Goal: Find contact information: Find contact information

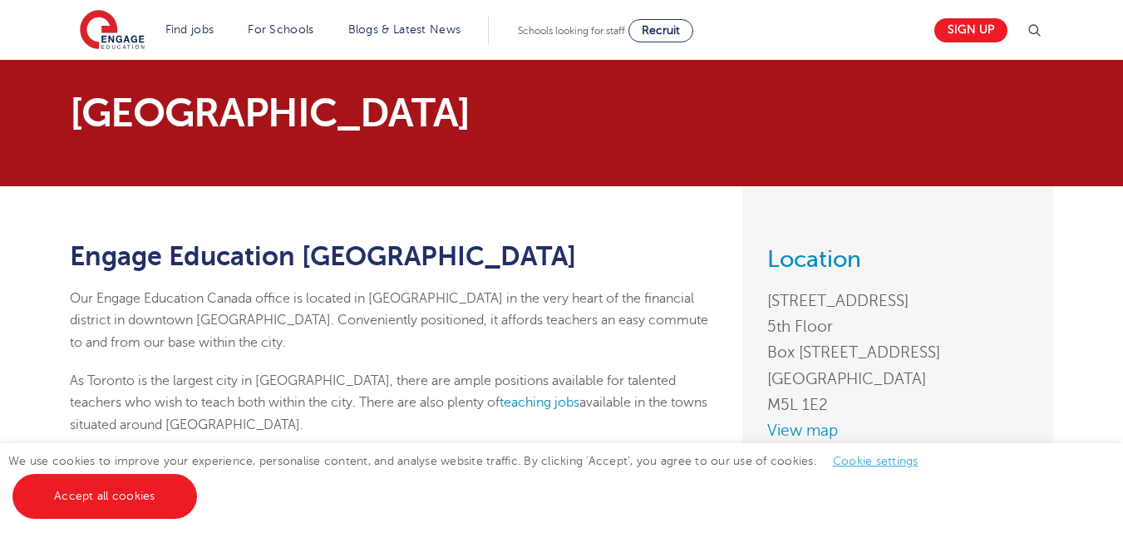
scroll to position [416, 0]
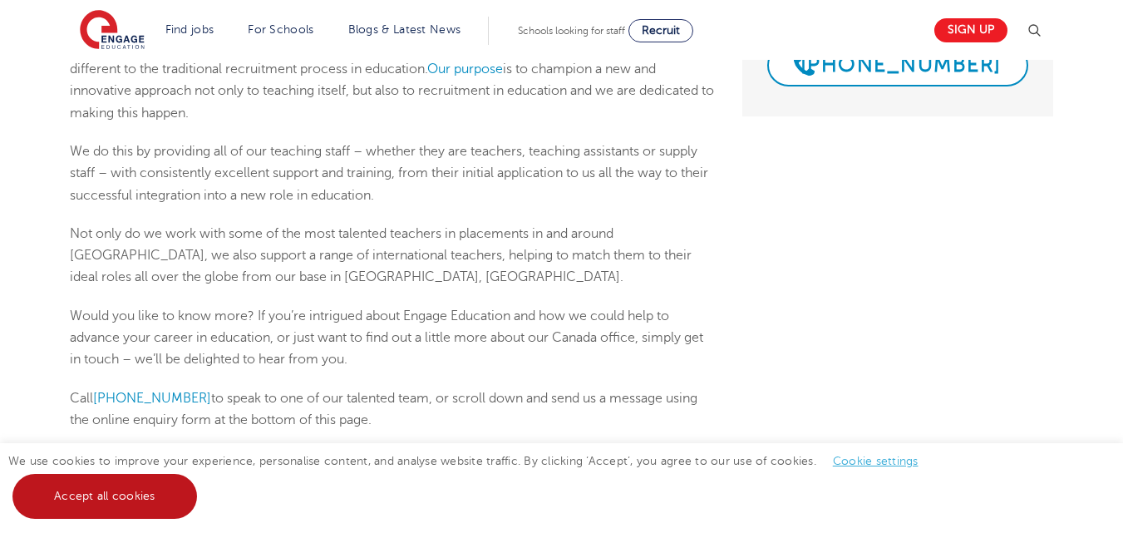
click at [120, 510] on link "Accept all cookies" at bounding box center [104, 496] width 185 height 45
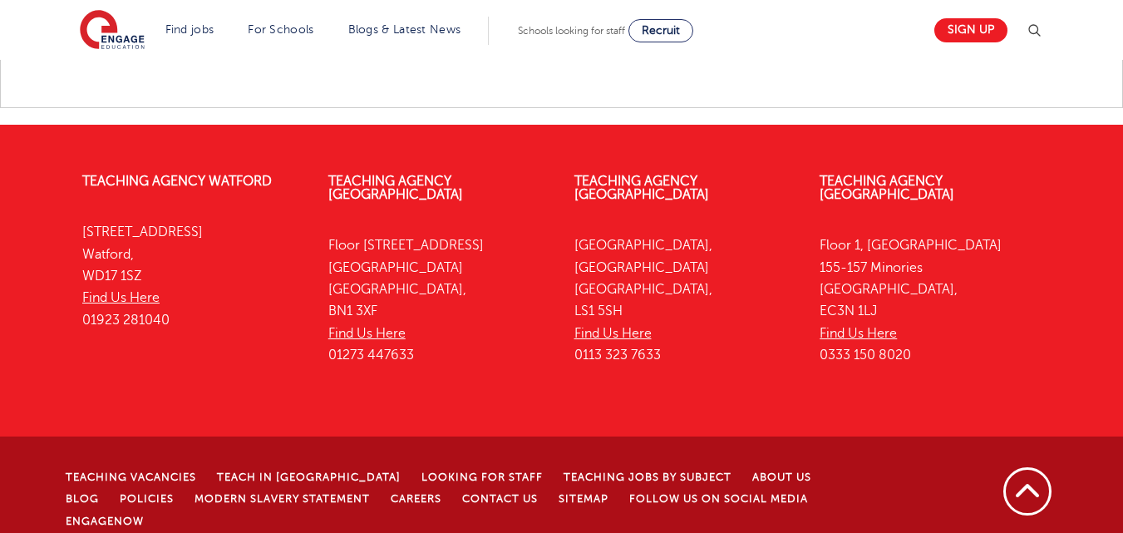
scroll to position [1743, 0]
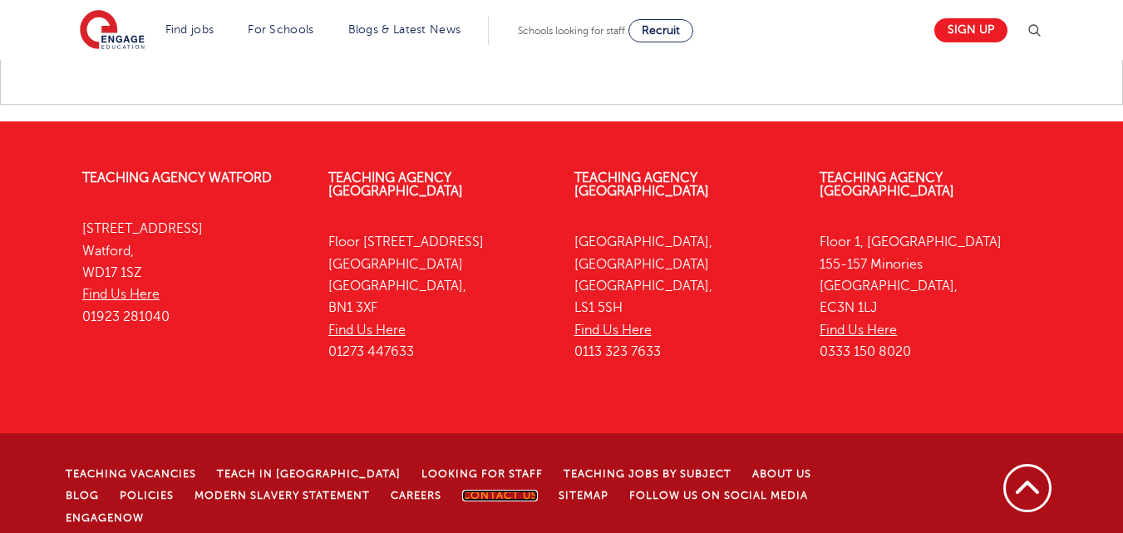
click at [462, 490] on link "Contact Us" at bounding box center [500, 496] width 76 height 12
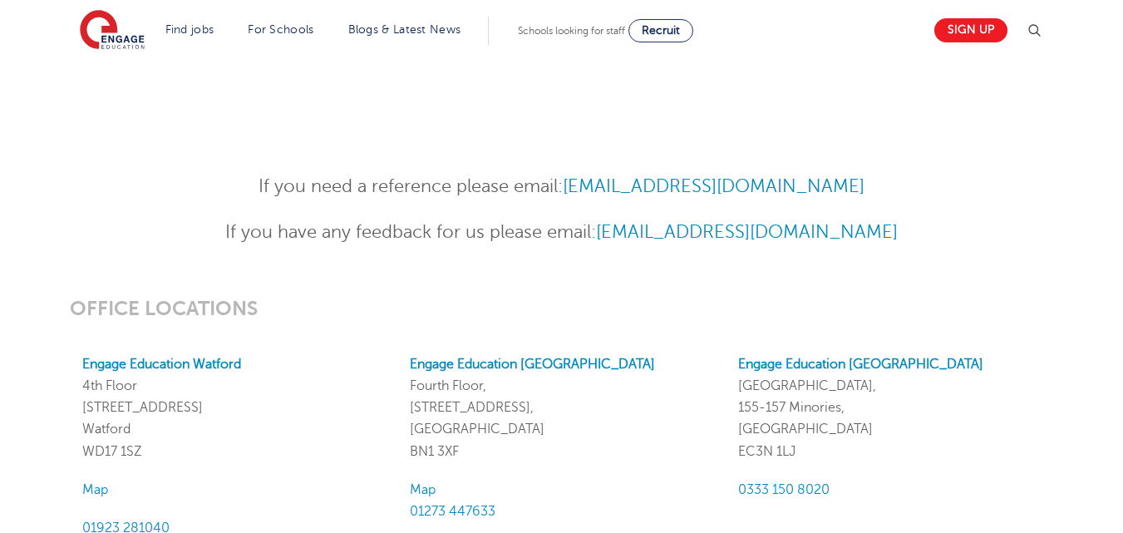
scroll to position [1200, 0]
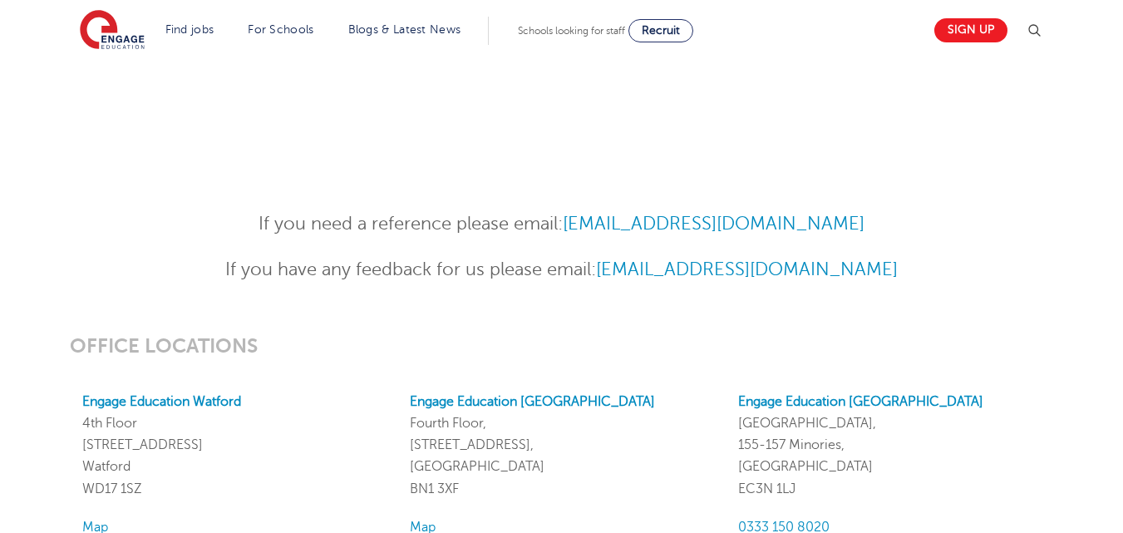
drag, startPoint x: 569, startPoint y: 215, endPoint x: 871, endPoint y: 209, distance: 302.7
click at [870, 208] on div "If you need a reference please email: [EMAIL_ADDRESS][DOMAIN_NAME] If you have …" at bounding box center [561, 238] width 1123 height 125
copy p "[EMAIL_ADDRESS][DOMAIN_NAME]"
drag, startPoint x: 583, startPoint y: 264, endPoint x: 958, endPoint y: 264, distance: 375.7
click at [958, 264] on p "If you have any feedback for us please email: [EMAIL_ADDRESS][DOMAIN_NAME]" at bounding box center [561, 269] width 815 height 29
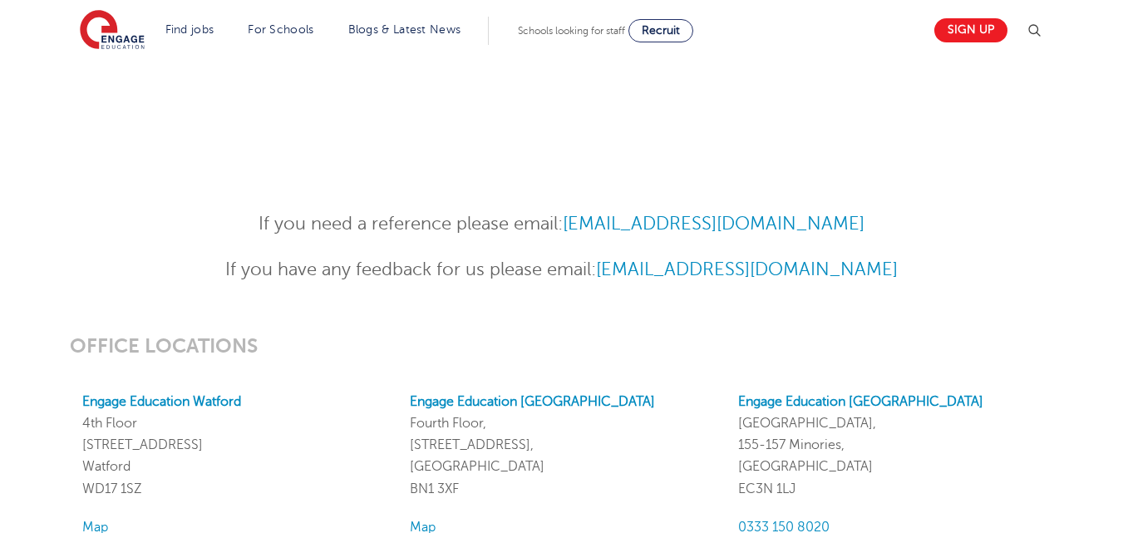
copy link "[EMAIL_ADDRESS][DOMAIN_NAME]"
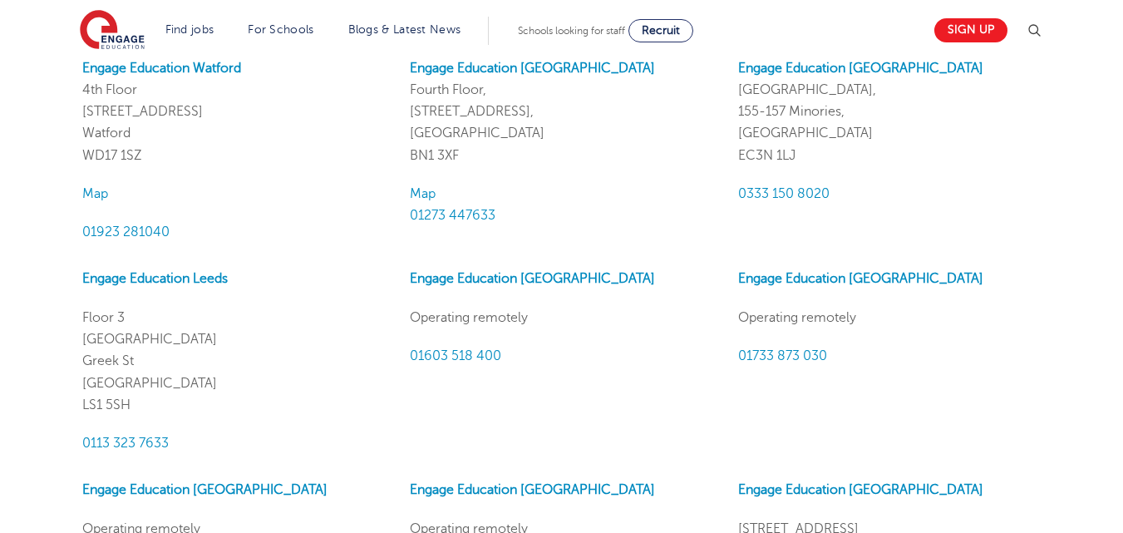
scroll to position [1532, 0]
